Goal: Task Accomplishment & Management: Use online tool/utility

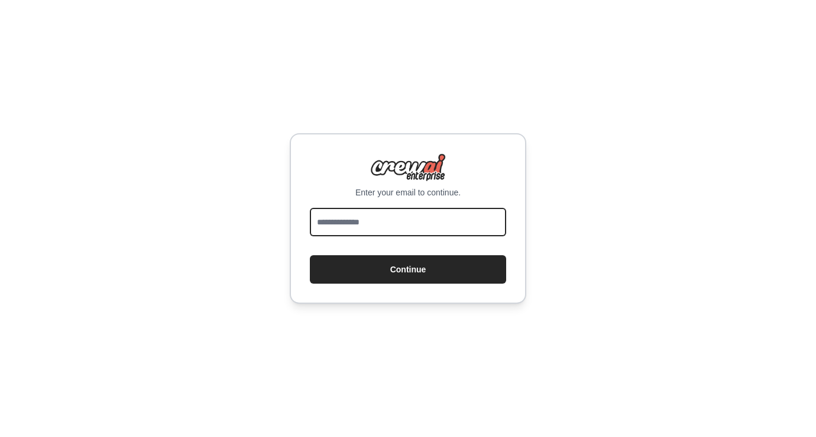
click at [403, 211] on input "email" at bounding box center [408, 222] width 196 height 28
type input "**********"
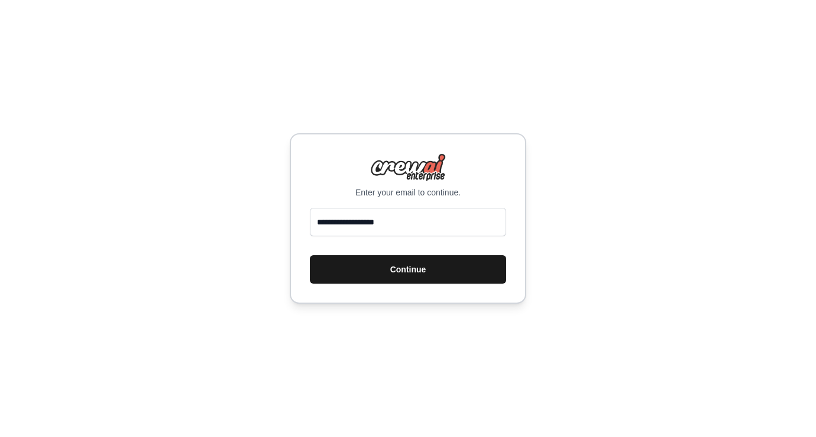
click at [408, 266] on button "Continue" at bounding box center [408, 269] width 196 height 28
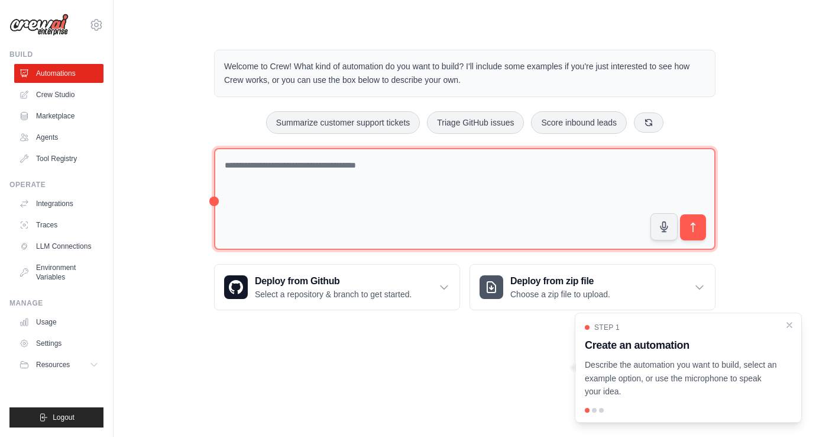
click at [395, 170] on textarea at bounding box center [465, 199] width 502 height 102
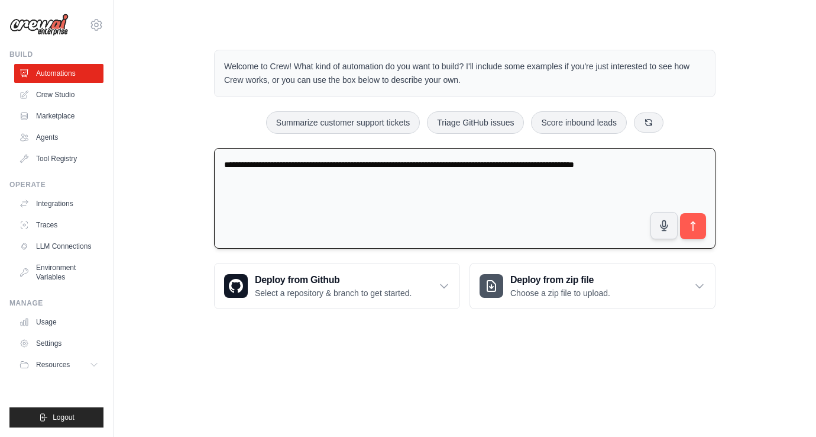
click at [325, 161] on textarea "**********" at bounding box center [465, 198] width 502 height 101
paste textarea "**********"
type textarea "**********"
click at [702, 224] on button "submit" at bounding box center [693, 225] width 27 height 27
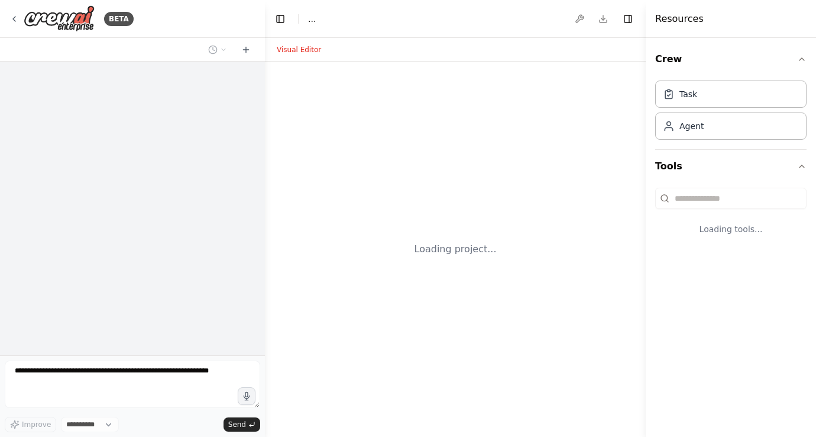
select select "****"
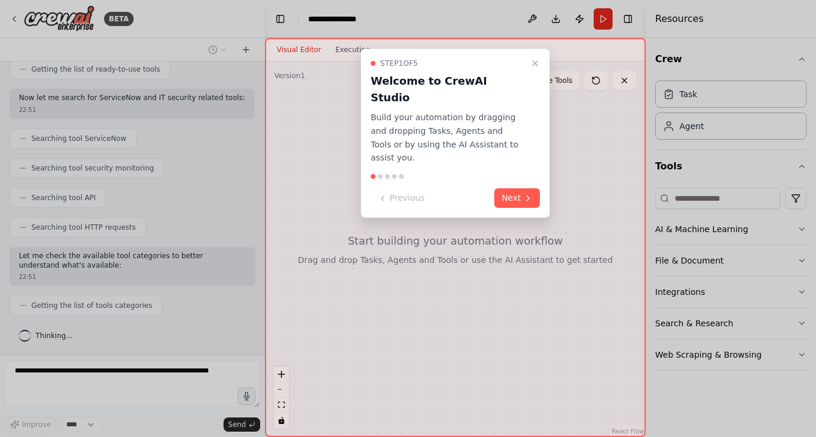
scroll to position [208, 0]
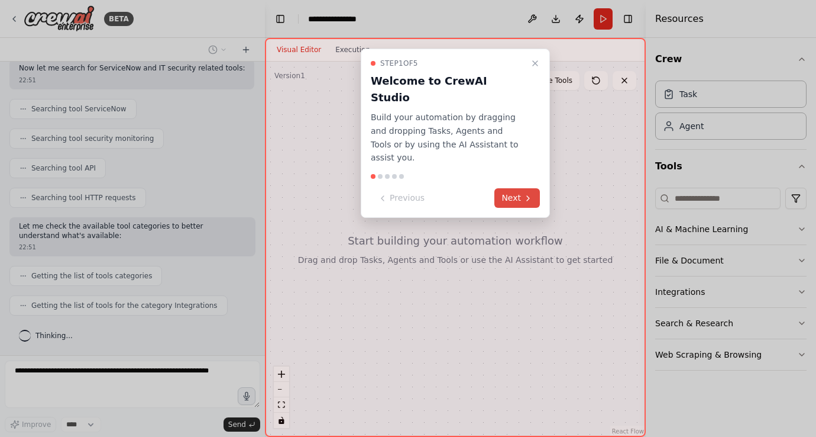
click at [515, 188] on button "Next" at bounding box center [517, 198] width 46 height 20
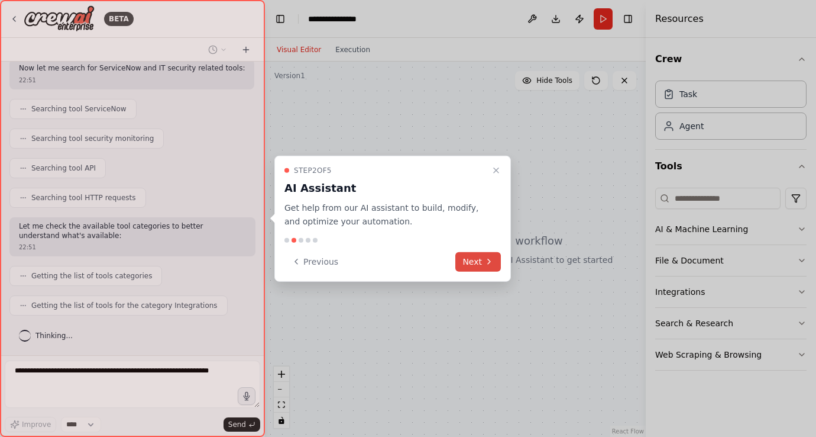
click at [479, 257] on button "Next" at bounding box center [478, 261] width 46 height 20
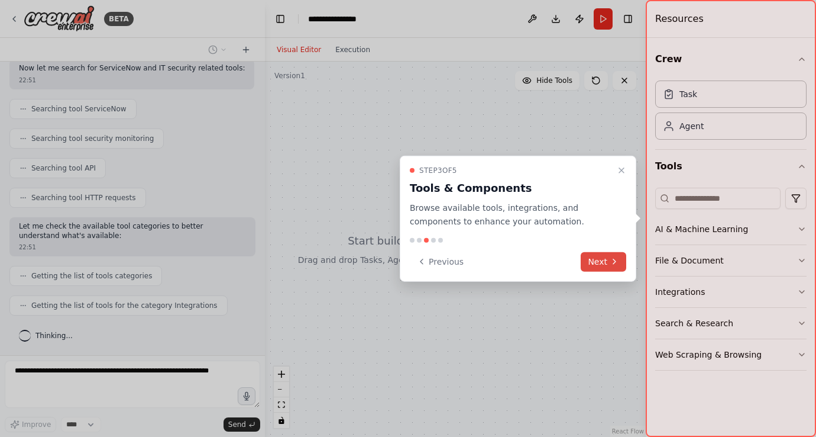
click at [591, 257] on button "Next" at bounding box center [604, 261] width 46 height 20
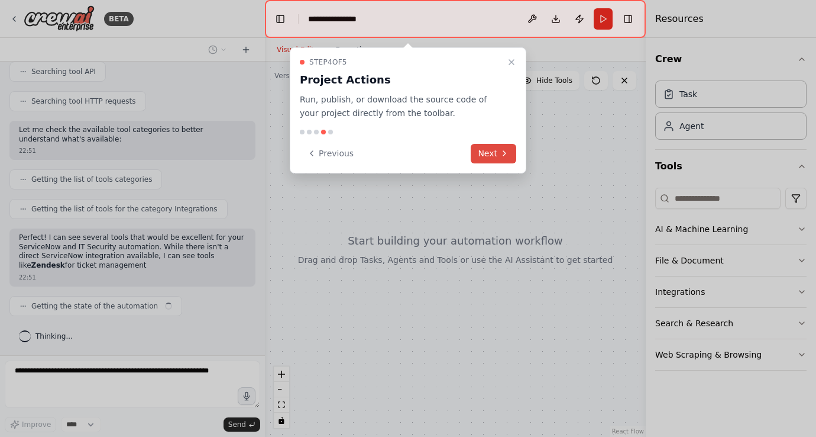
click at [492, 155] on button "Next" at bounding box center [494, 154] width 46 height 20
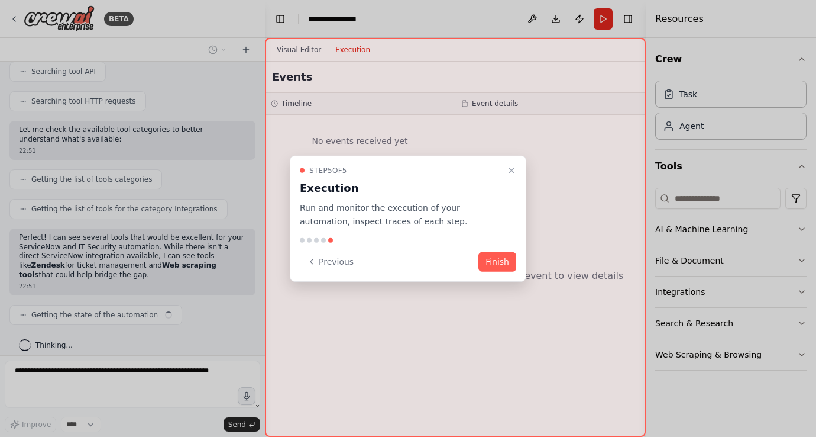
scroll to position [314, 0]
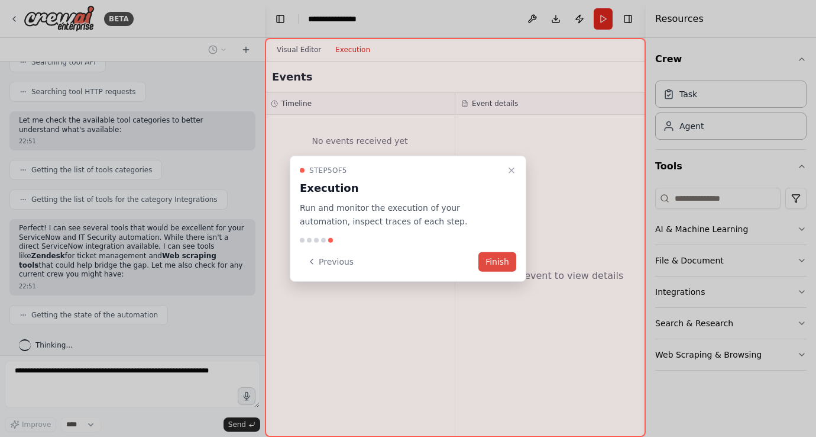
click at [510, 264] on button "Finish" at bounding box center [498, 261] width 38 height 20
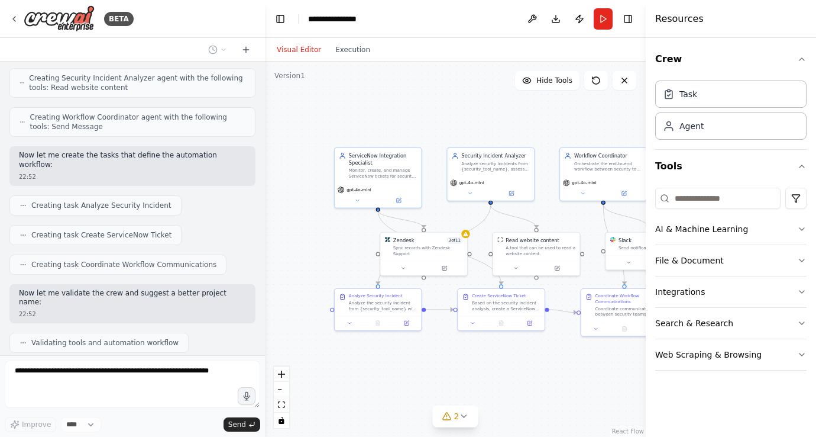
scroll to position [774, 0]
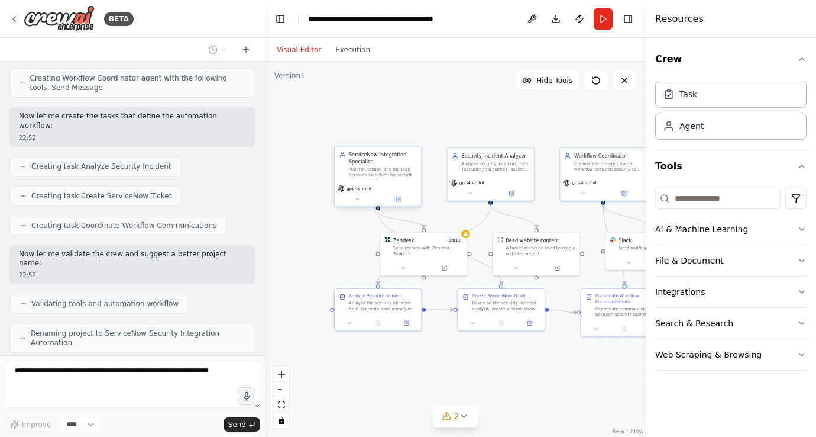
click at [377, 177] on div "Monitor, create, and manage ServiceNow tickets for security incidents from {sec…" at bounding box center [383, 171] width 69 height 11
click at [400, 201] on icon at bounding box center [398, 199] width 4 height 4
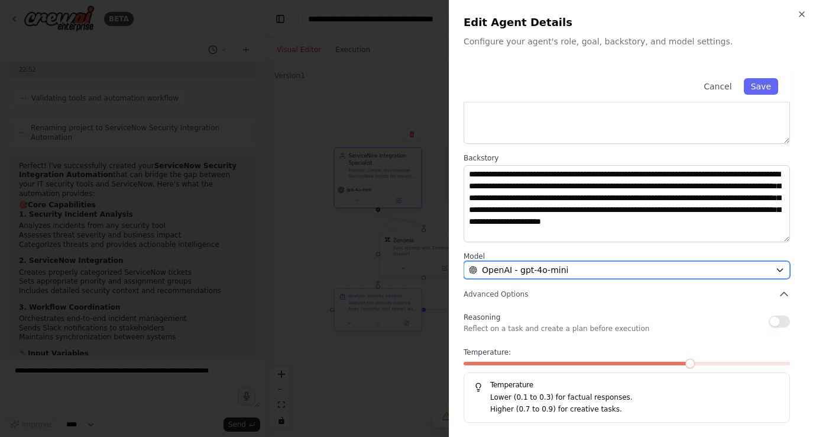
scroll to position [995, 0]
click at [601, 273] on div "OpenAI - gpt-4o-mini" at bounding box center [620, 270] width 302 height 12
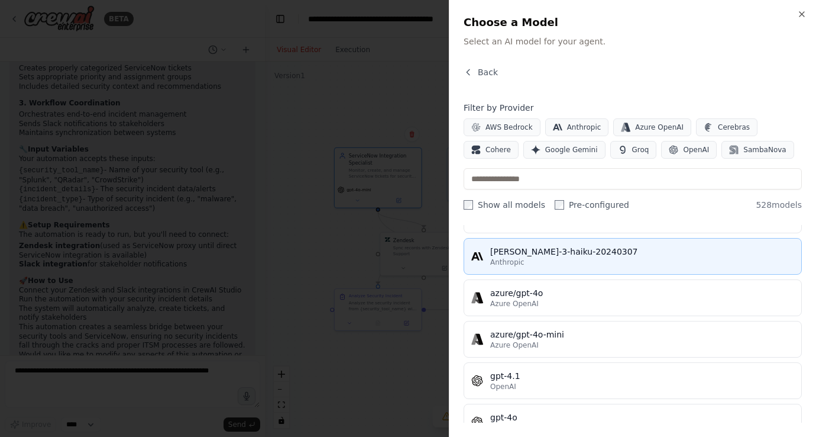
scroll to position [0, 0]
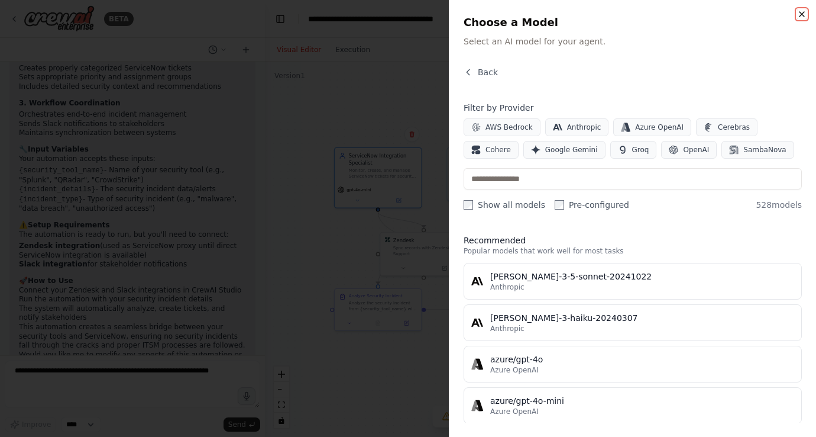
click at [802, 15] on icon "button" at bounding box center [801, 13] width 9 height 9
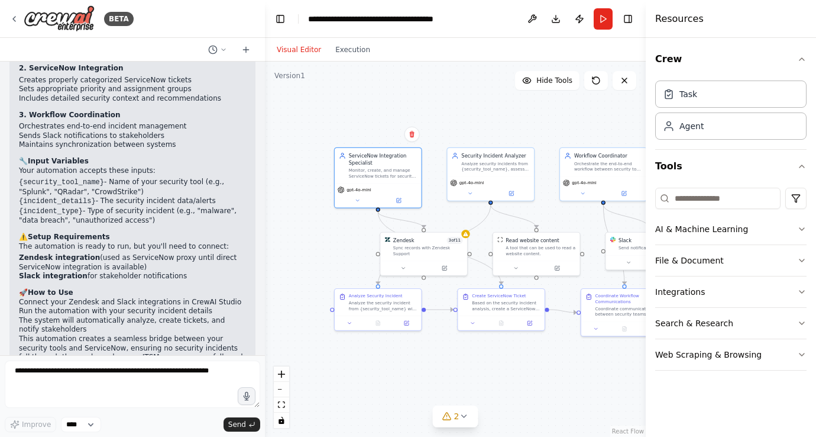
scroll to position [1183, 0]
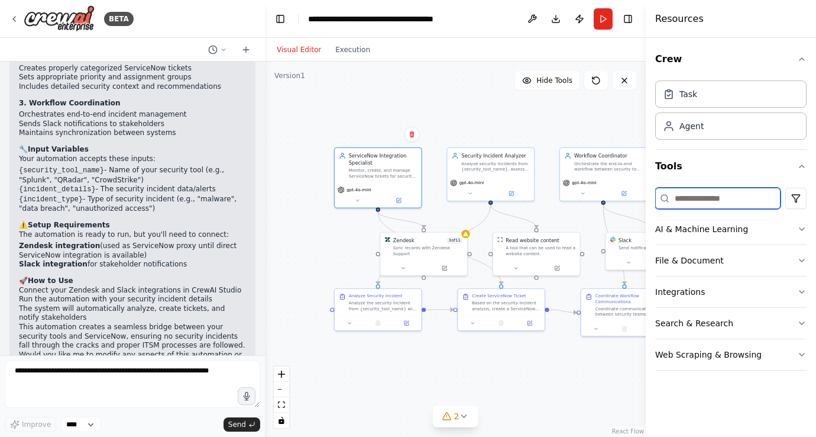
click at [718, 198] on input at bounding box center [717, 197] width 125 height 21
type input "*"
click at [793, 231] on button "AI & Machine Learning" at bounding box center [730, 229] width 151 height 31
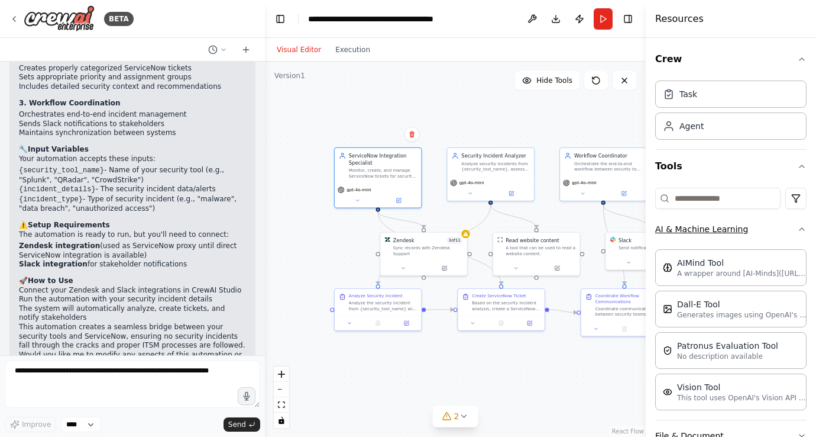
click at [793, 231] on button "AI & Machine Learning" at bounding box center [730, 229] width 151 height 31
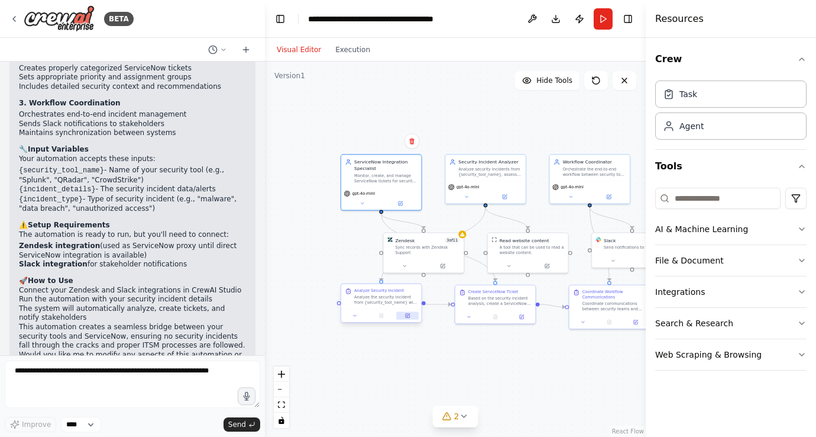
click at [410, 316] on button at bounding box center [407, 315] width 22 height 8
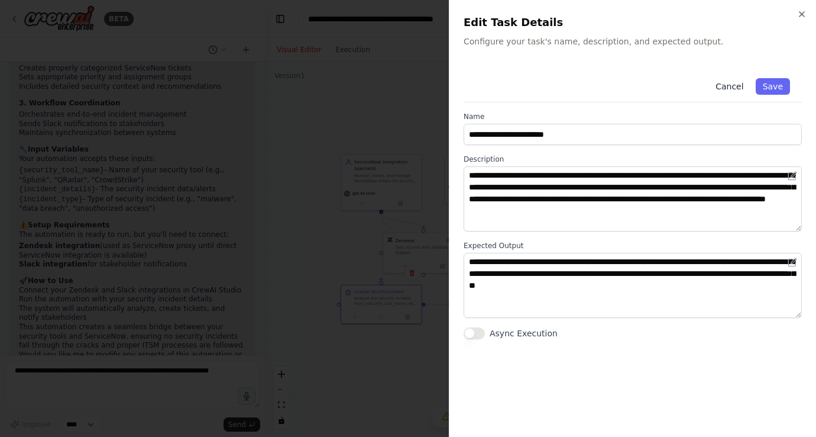
click at [735, 83] on button "Cancel" at bounding box center [730, 86] width 42 height 17
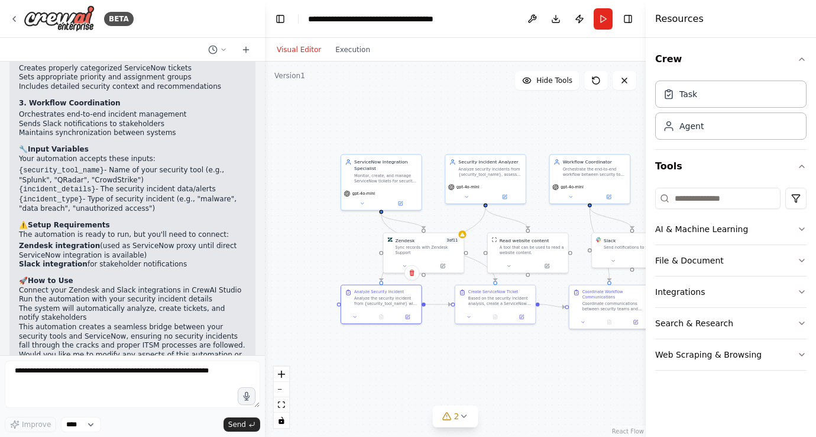
scroll to position [1156, 0]
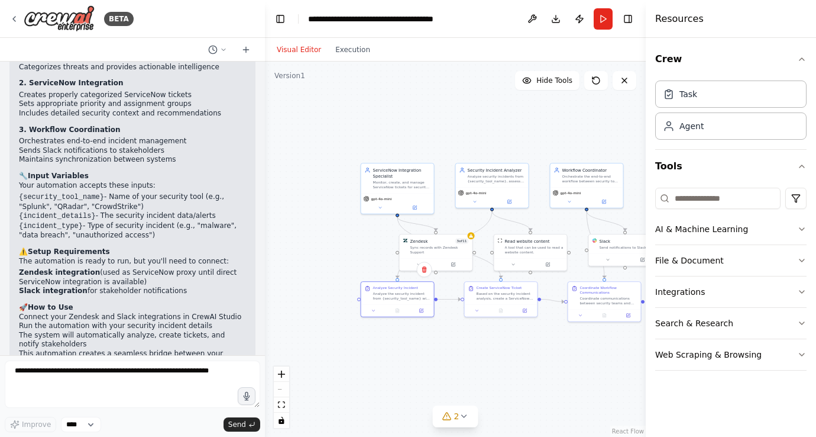
click at [544, 387] on div ".deletable-edge-delete-btn { width: 20px; height: 20px; border: 0px solid #ffff…" at bounding box center [455, 249] width 381 height 375
click at [463, 416] on icon at bounding box center [463, 415] width 9 height 9
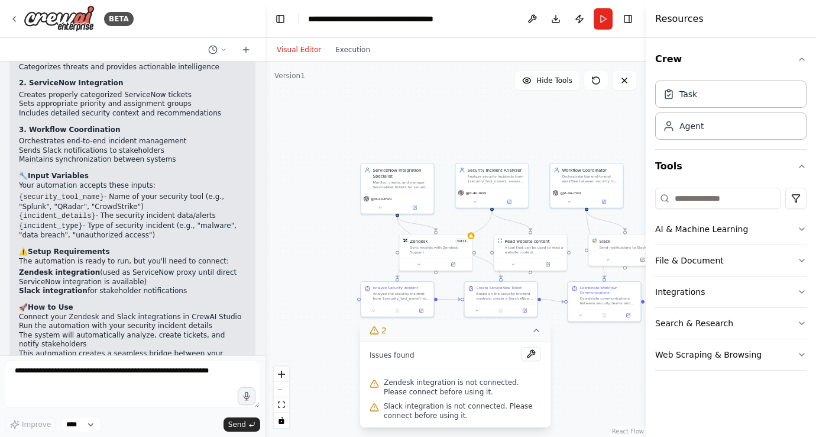
click at [565, 393] on div ".deletable-edge-delete-btn { width: 20px; height: 20px; border: 0px solid #ffff…" at bounding box center [455, 249] width 381 height 375
click at [335, 248] on div ".deletable-edge-delete-btn { width: 20px; height: 20px; border: 0px solid #ffff…" at bounding box center [455, 249] width 381 height 375
click at [455, 264] on icon at bounding box center [453, 263] width 4 height 4
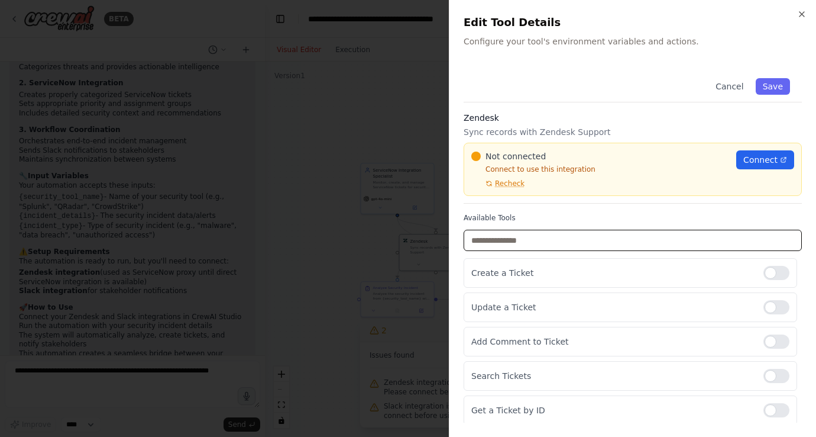
click at [549, 240] on input "text" at bounding box center [633, 239] width 338 height 21
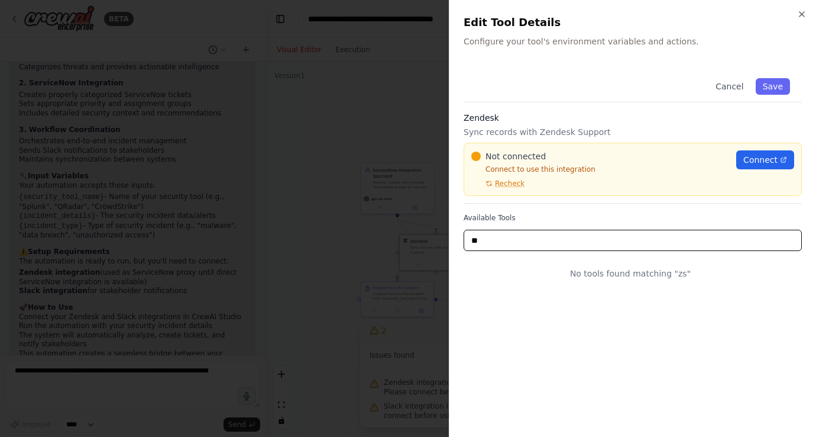
type input "*"
type input "*****"
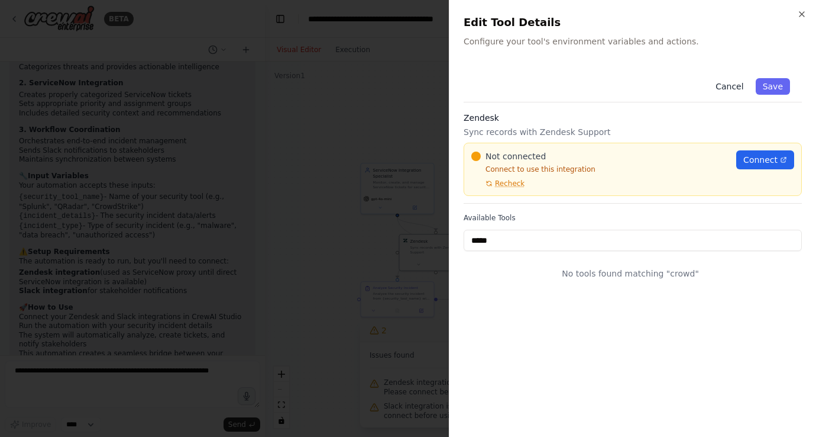
click at [731, 88] on button "Cancel" at bounding box center [730, 86] width 42 height 17
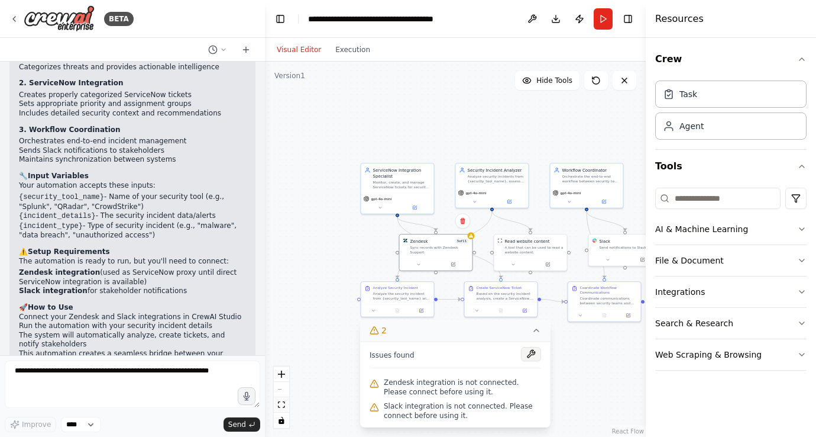
click at [534, 350] on button at bounding box center [531, 354] width 20 height 14
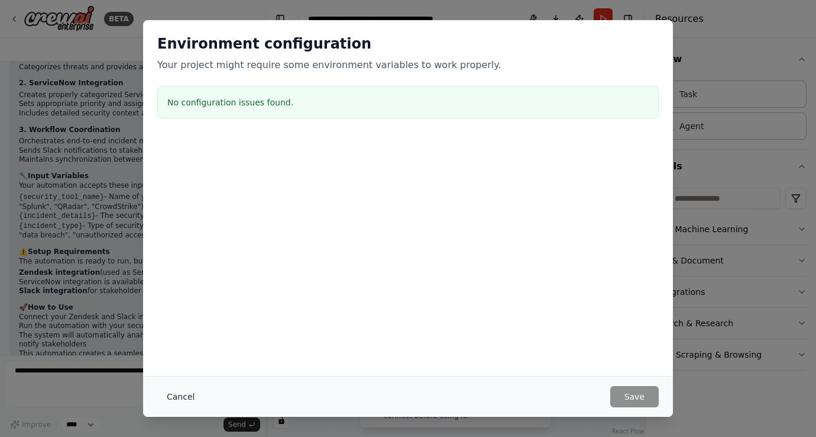
click at [176, 402] on button "Cancel" at bounding box center [180, 396] width 47 height 21
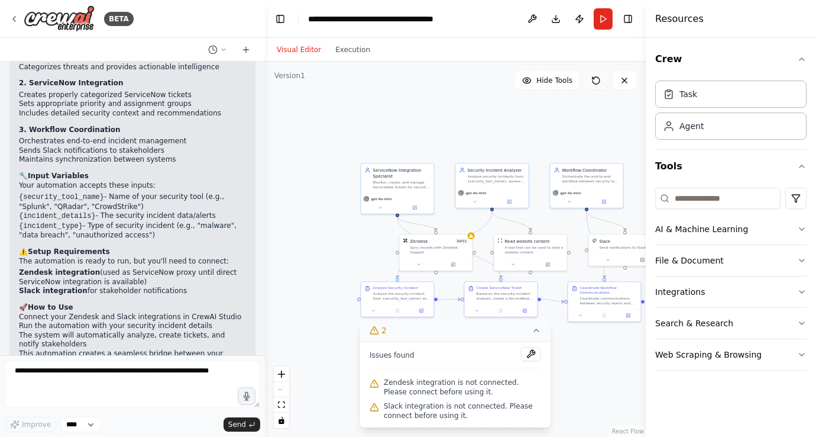
click at [600, 85] on icon at bounding box center [595, 80] width 9 height 9
click at [418, 206] on button at bounding box center [415, 206] width 34 height 7
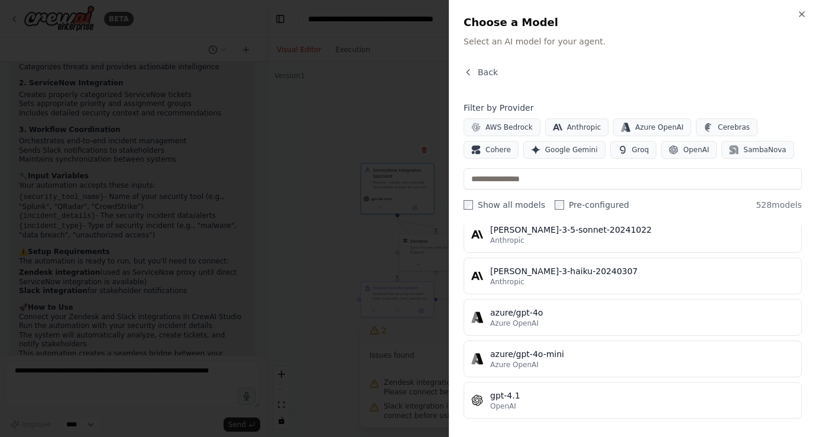
scroll to position [0, 0]
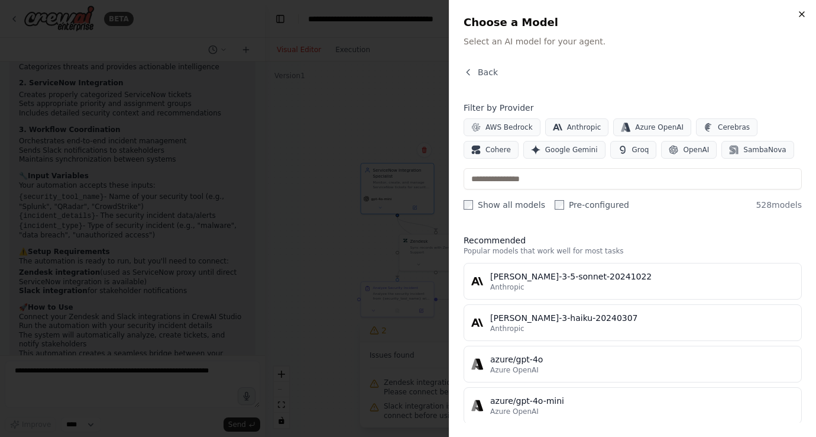
click at [803, 15] on icon "button" at bounding box center [801, 13] width 9 height 9
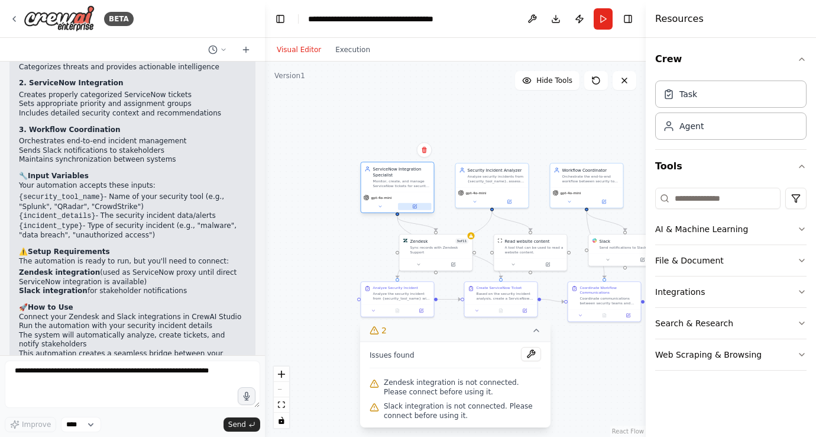
click at [418, 207] on button at bounding box center [415, 206] width 34 height 7
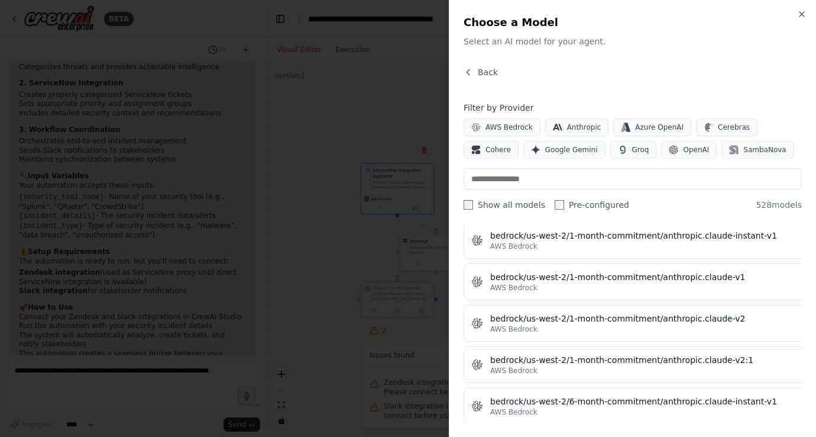
scroll to position [4910, 0]
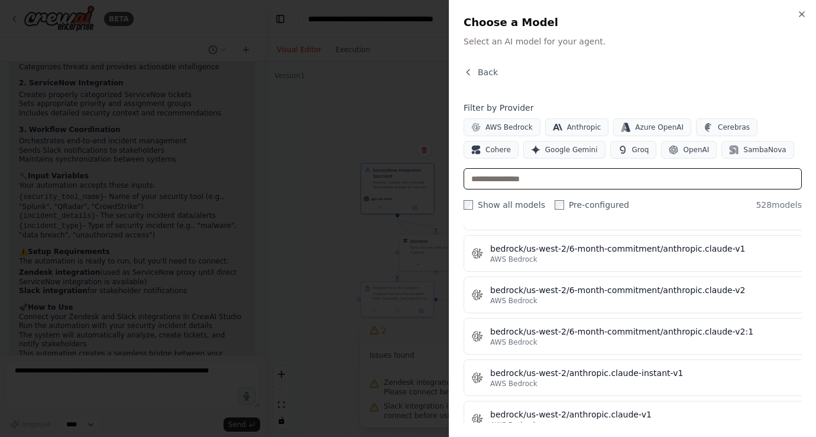
click at [589, 182] on input "text" at bounding box center [633, 178] width 338 height 21
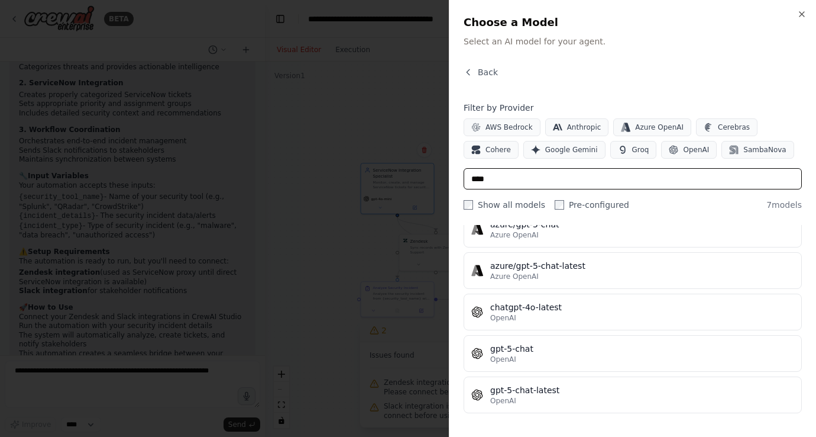
scroll to position [0, 0]
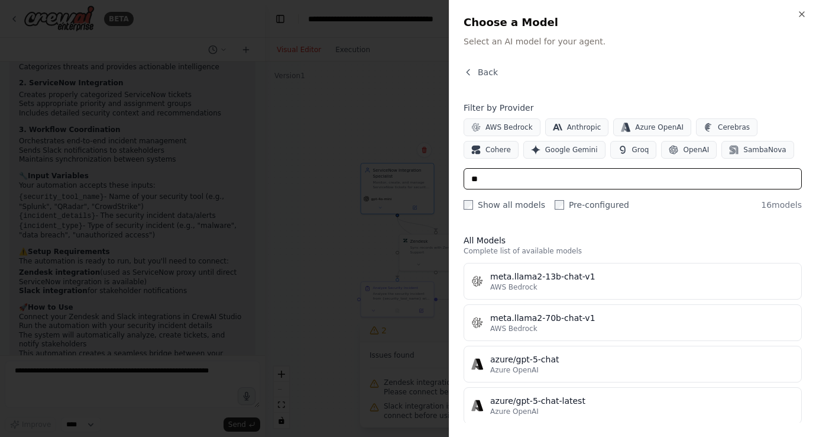
type input "*"
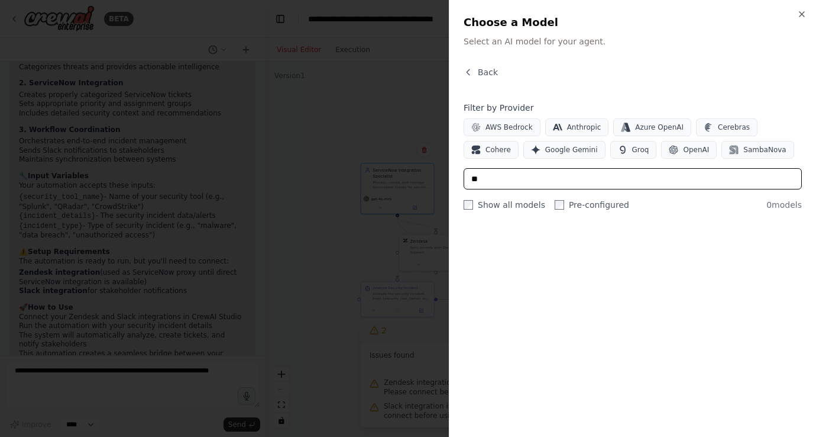
type input "*"
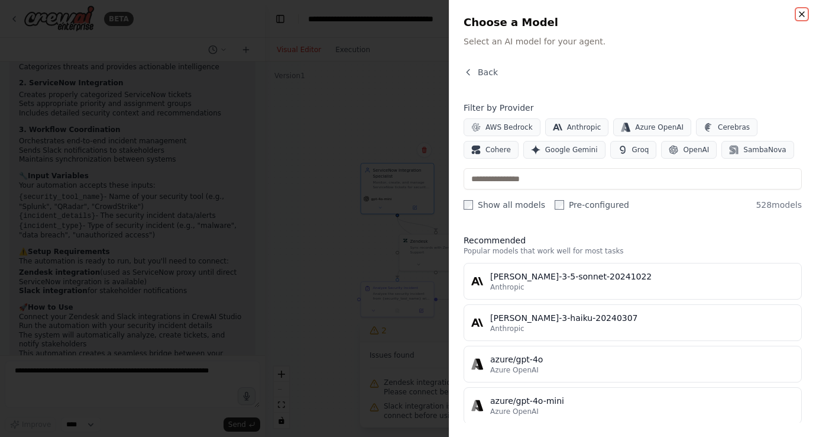
click at [801, 10] on icon "button" at bounding box center [801, 13] width 9 height 9
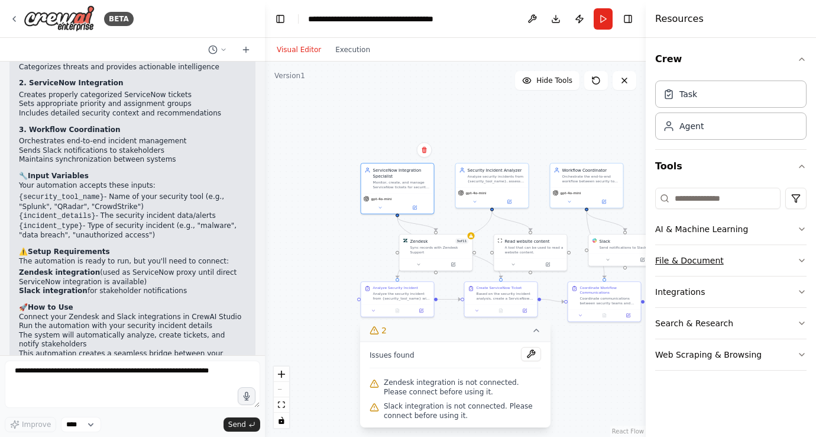
click at [735, 258] on button "File & Document" at bounding box center [730, 260] width 151 height 31
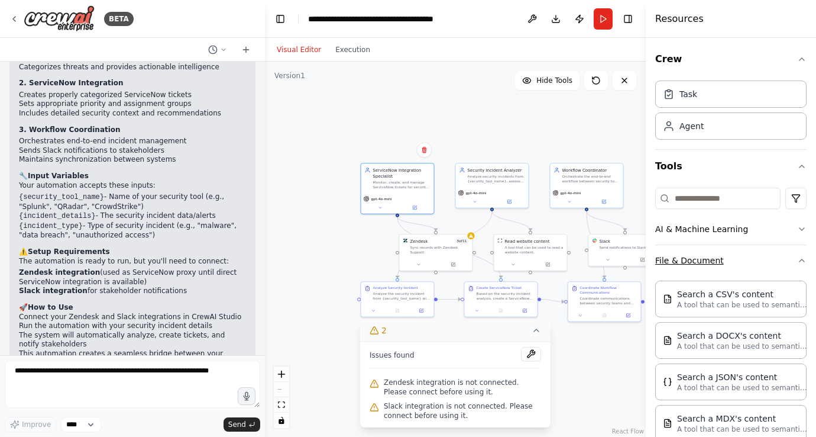
click at [735, 258] on button "File & Document" at bounding box center [730, 260] width 151 height 31
click at [726, 260] on button "File & Document" at bounding box center [730, 260] width 151 height 31
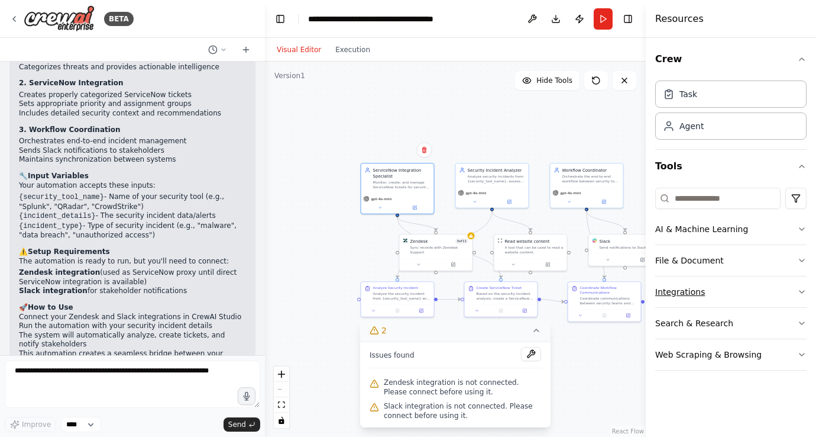
click at [721, 292] on button "Integrations" at bounding box center [730, 291] width 151 height 31
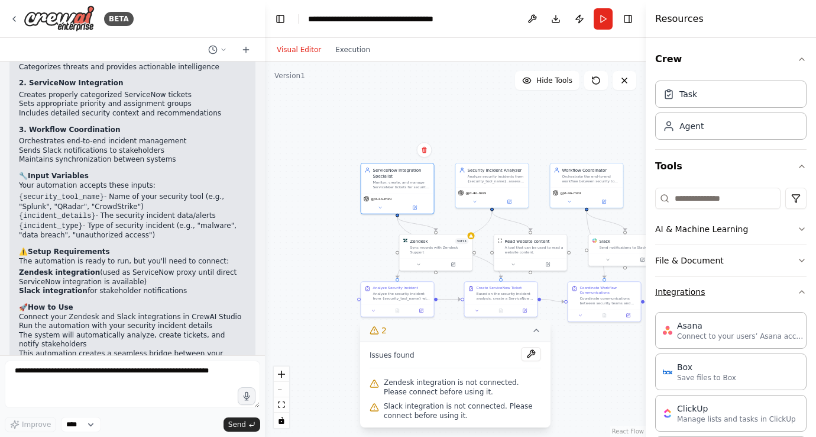
click at [721, 292] on button "Integrations" at bounding box center [730, 291] width 151 height 31
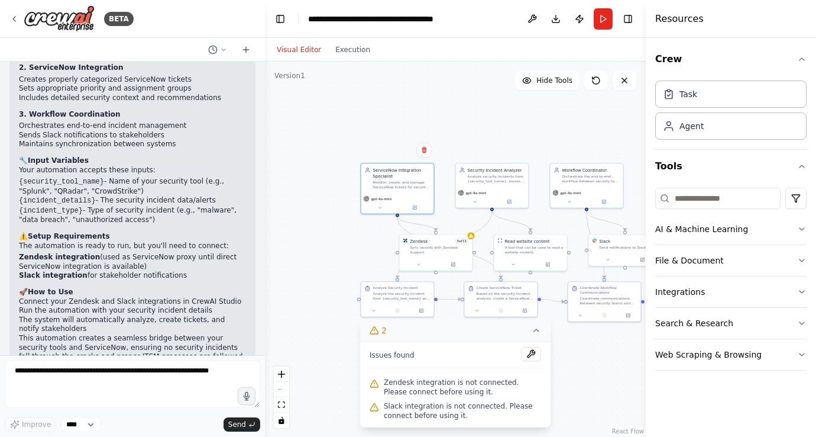
click at [248, 203] on div "Perfect! I've successfully created your ServiceNow Security Integration Automat…" at bounding box center [132, 180] width 246 height 432
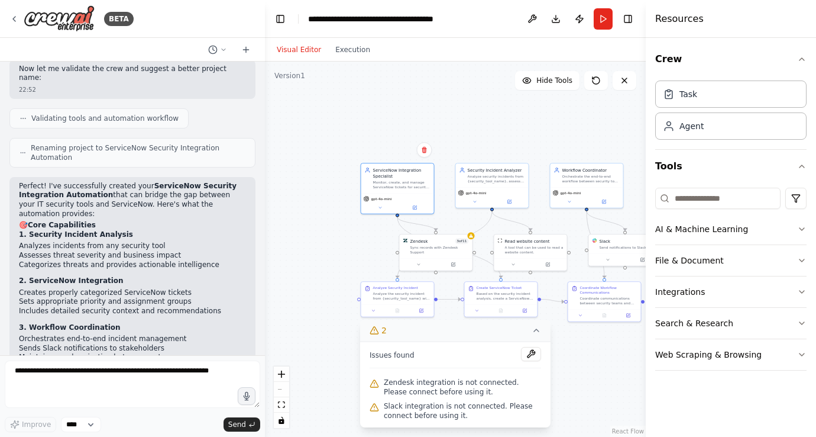
scroll to position [956, 0]
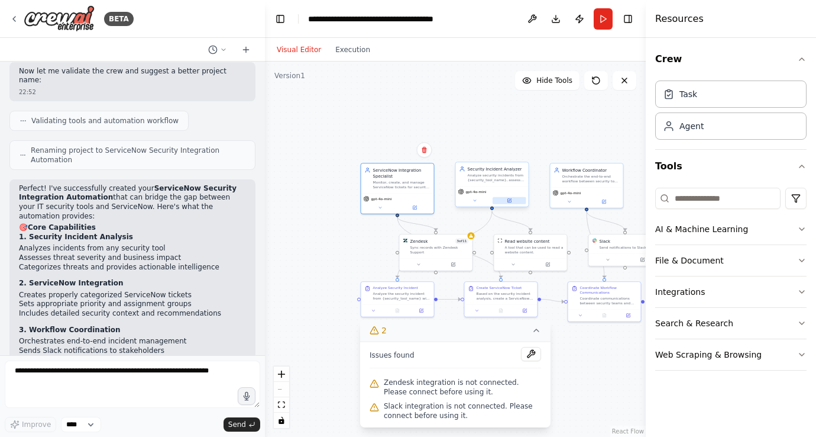
click at [510, 201] on icon at bounding box center [509, 201] width 4 height 4
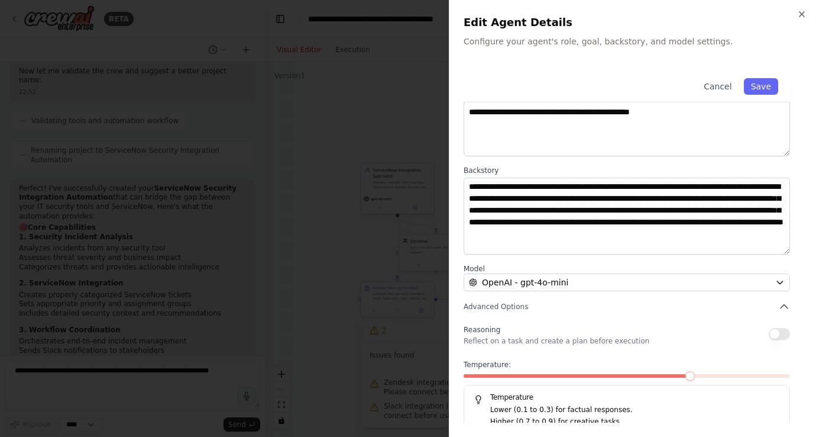
scroll to position [99, 0]
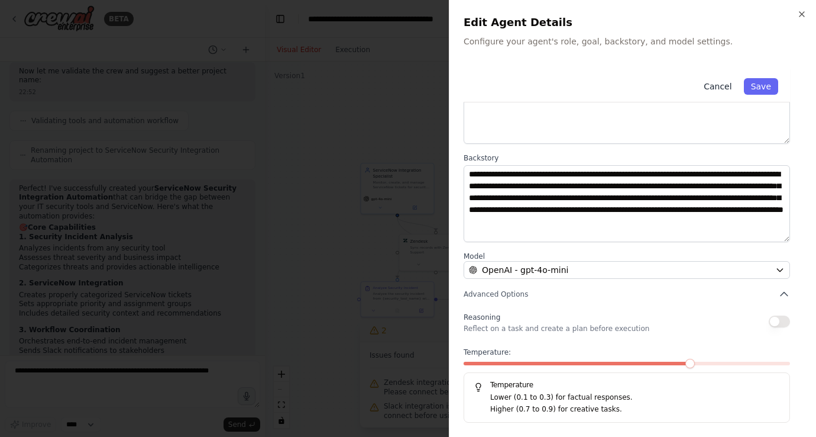
click at [726, 84] on button "Cancel" at bounding box center [718, 86] width 42 height 17
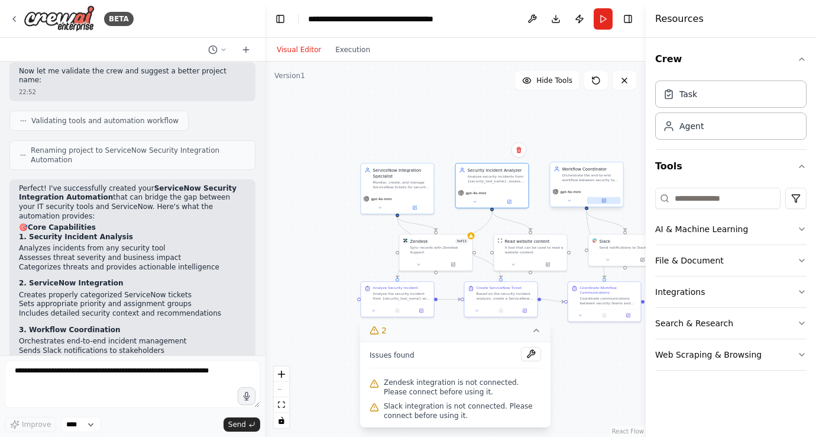
click at [603, 201] on icon at bounding box center [604, 201] width 4 height 4
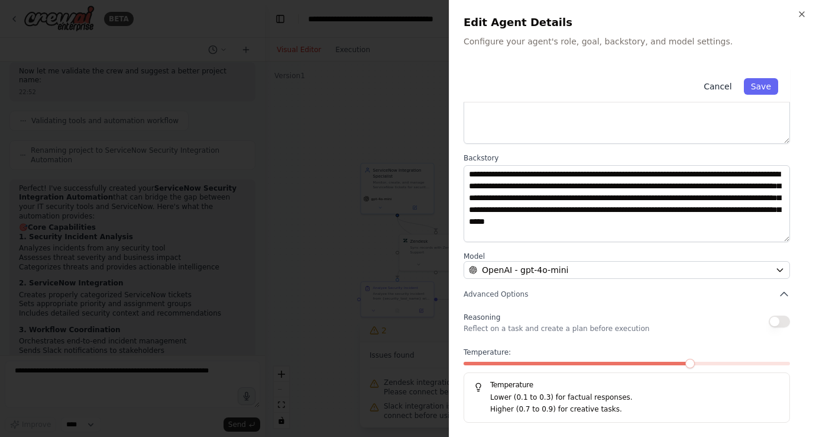
click at [728, 83] on button "Cancel" at bounding box center [718, 86] width 42 height 17
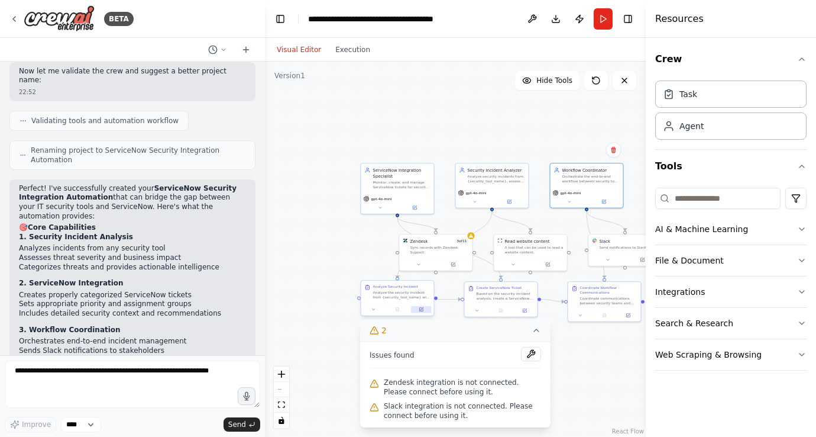
click at [423, 310] on icon at bounding box center [421, 310] width 4 height 4
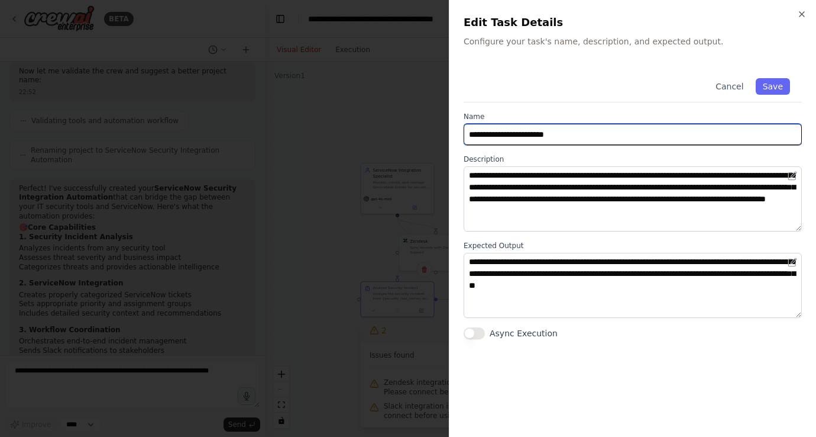
click at [641, 134] on input "**********" at bounding box center [633, 134] width 338 height 21
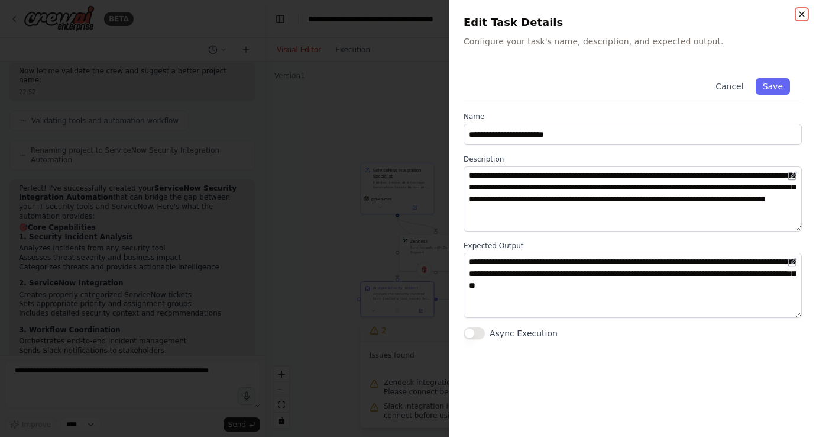
click at [804, 13] on icon "button" at bounding box center [801, 13] width 9 height 9
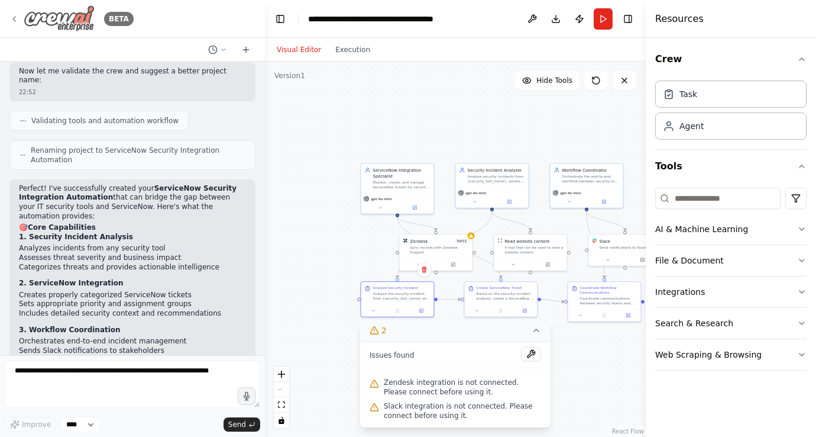
click at [59, 13] on img at bounding box center [59, 18] width 71 height 27
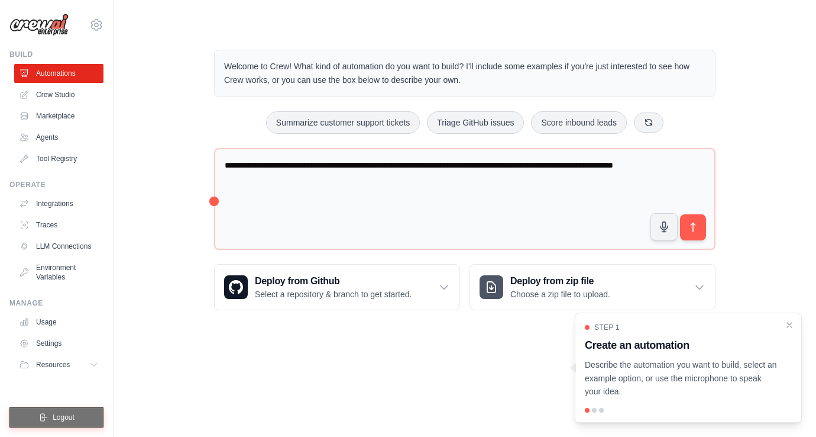
click at [60, 413] on span "Logout" at bounding box center [64, 416] width 22 height 9
